Goal: Find specific page/section: Find specific page/section

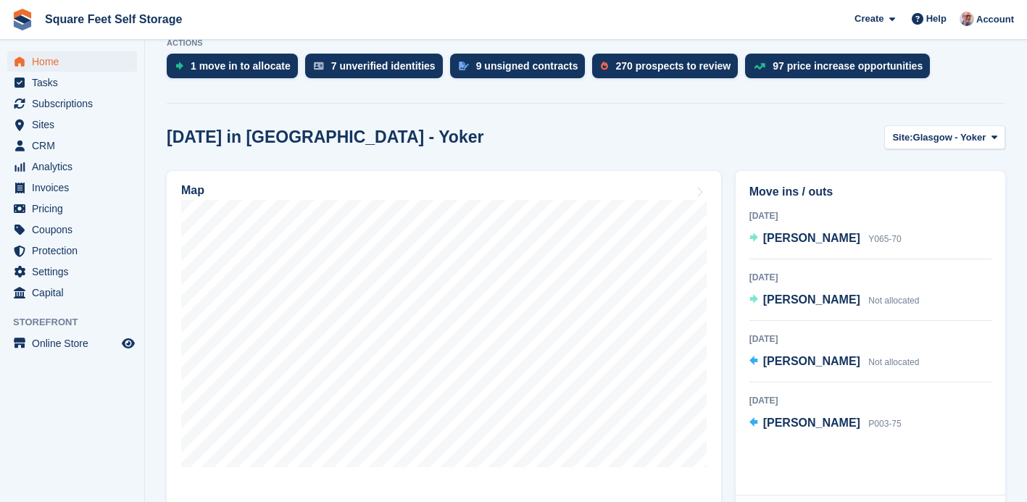
scroll to position [407, 0]
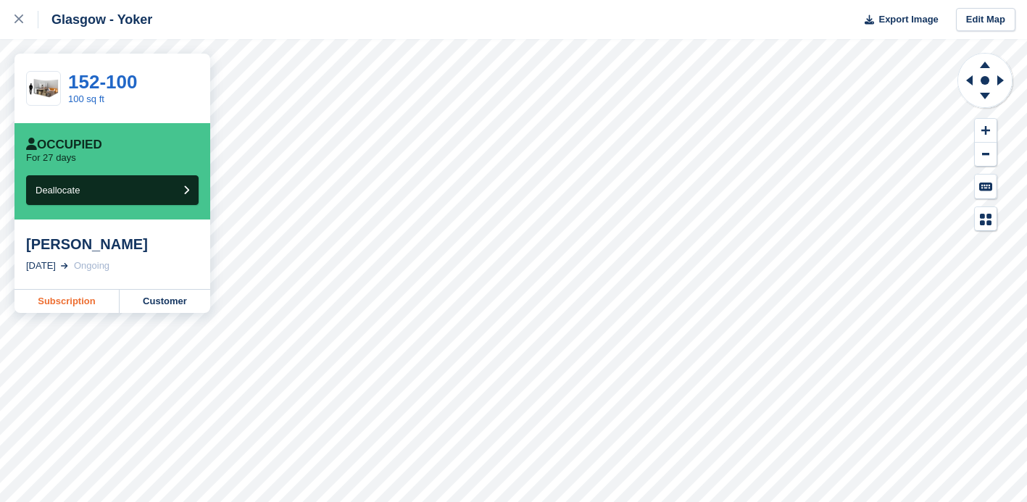
click at [70, 302] on link "Subscription" at bounding box center [67, 301] width 105 height 23
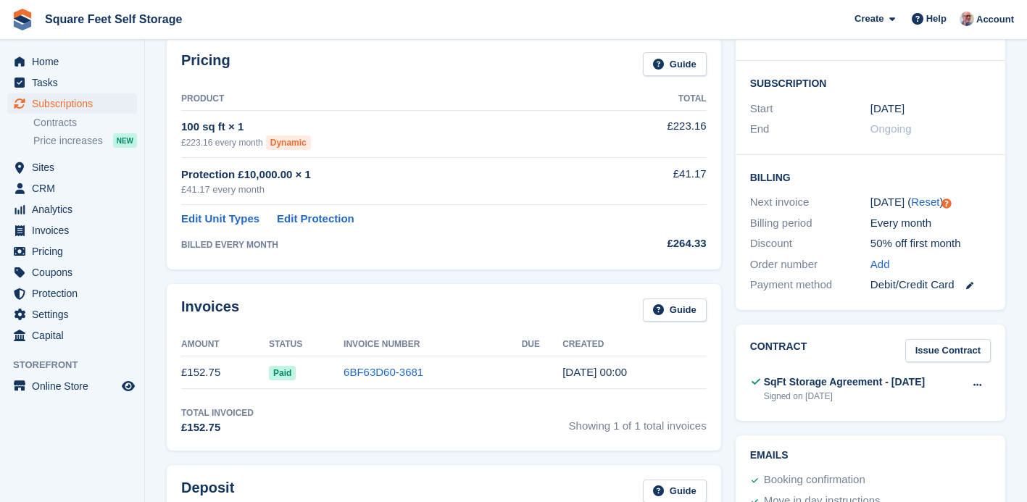
scroll to position [229, 0]
